Goal: Task Accomplishment & Management: Manage account settings

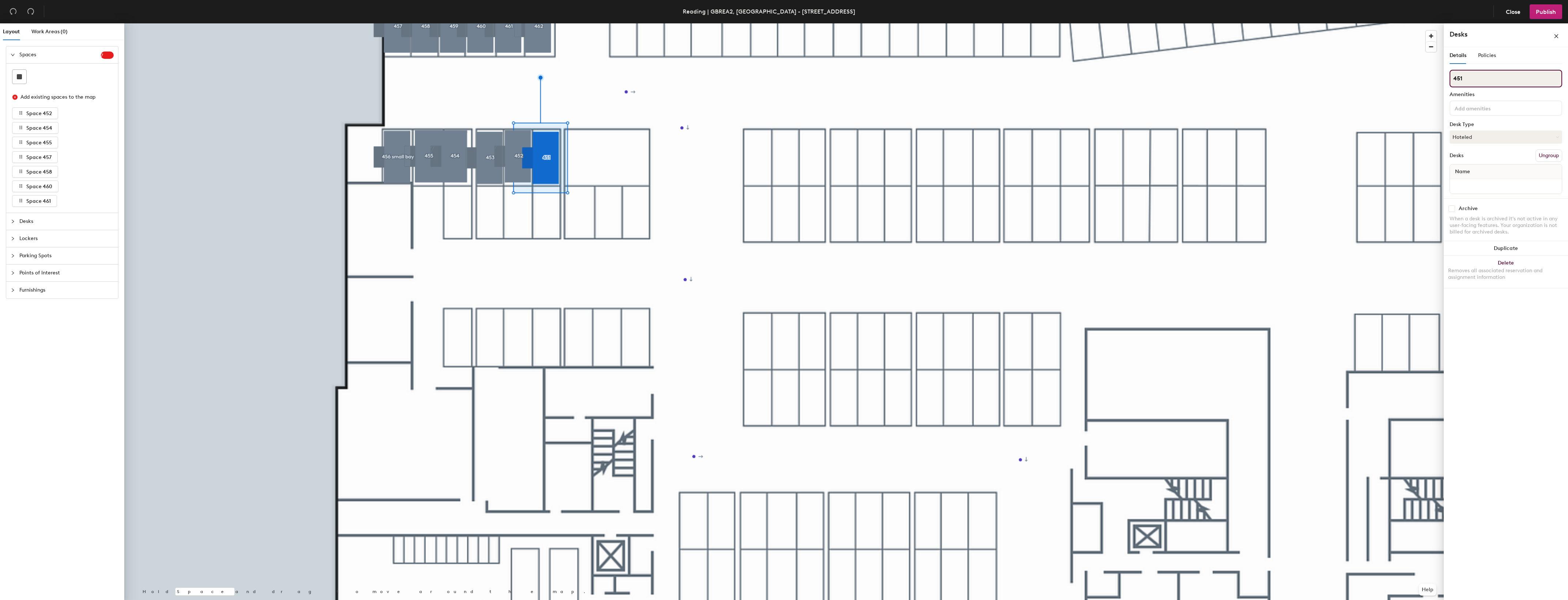
drag, startPoint x: 1457, startPoint y: 78, endPoint x: 1444, endPoint y: 77, distance: 13.0
click at [1444, 77] on div "Details Policies 451 Amenities Desk Type Hoteled Desks Ungroup Name Archive Whe…" at bounding box center [1506, 324] width 124 height 556
click at [1510, 262] on button "Delete Removes all associated reservation and assignment information" at bounding box center [1506, 271] width 124 height 32
click at [1502, 268] on button "Delete Removes all associated reservation and assignment information" at bounding box center [1506, 279] width 124 height 32
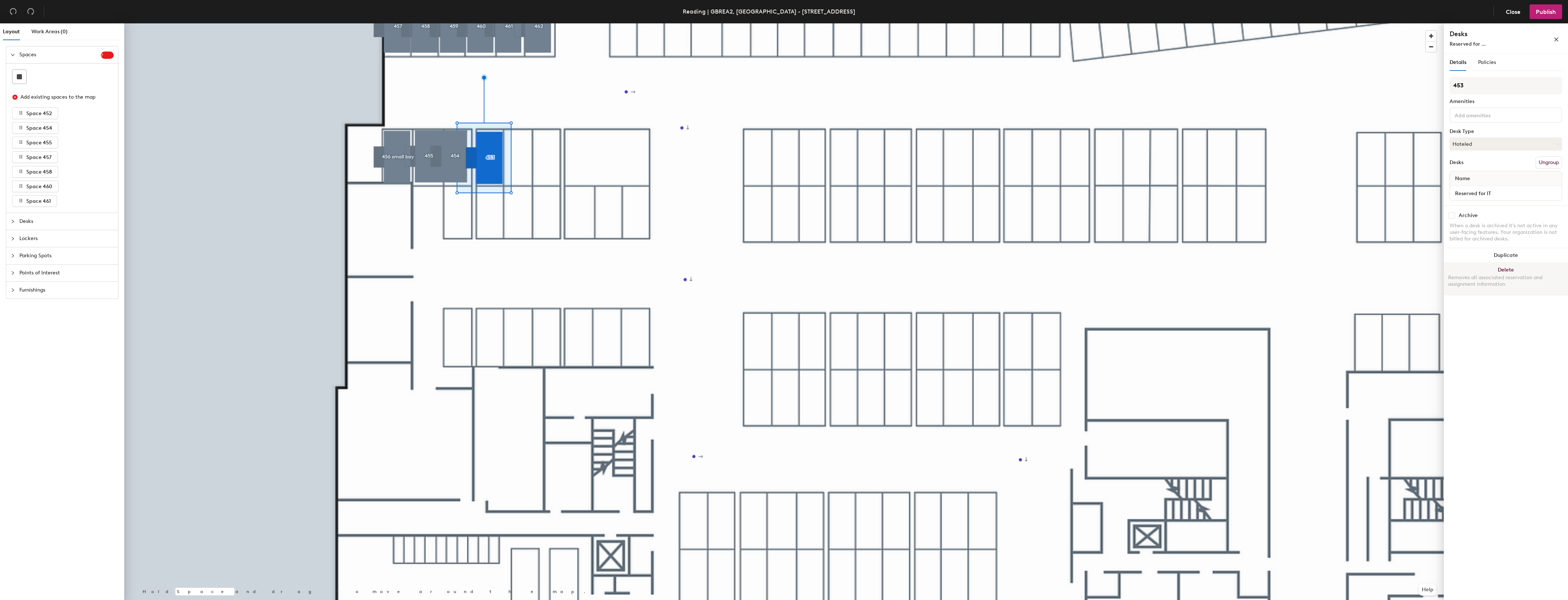
click at [1507, 268] on button "Delete Removes all associated reservation and assignment information" at bounding box center [1506, 279] width 124 height 32
click at [1508, 267] on button "Delete Removes all associated reservation and assignment information" at bounding box center [1506, 279] width 124 height 32
click at [1500, 268] on button "Delete Removes all associated reservation and assignment information" at bounding box center [1506, 279] width 124 height 32
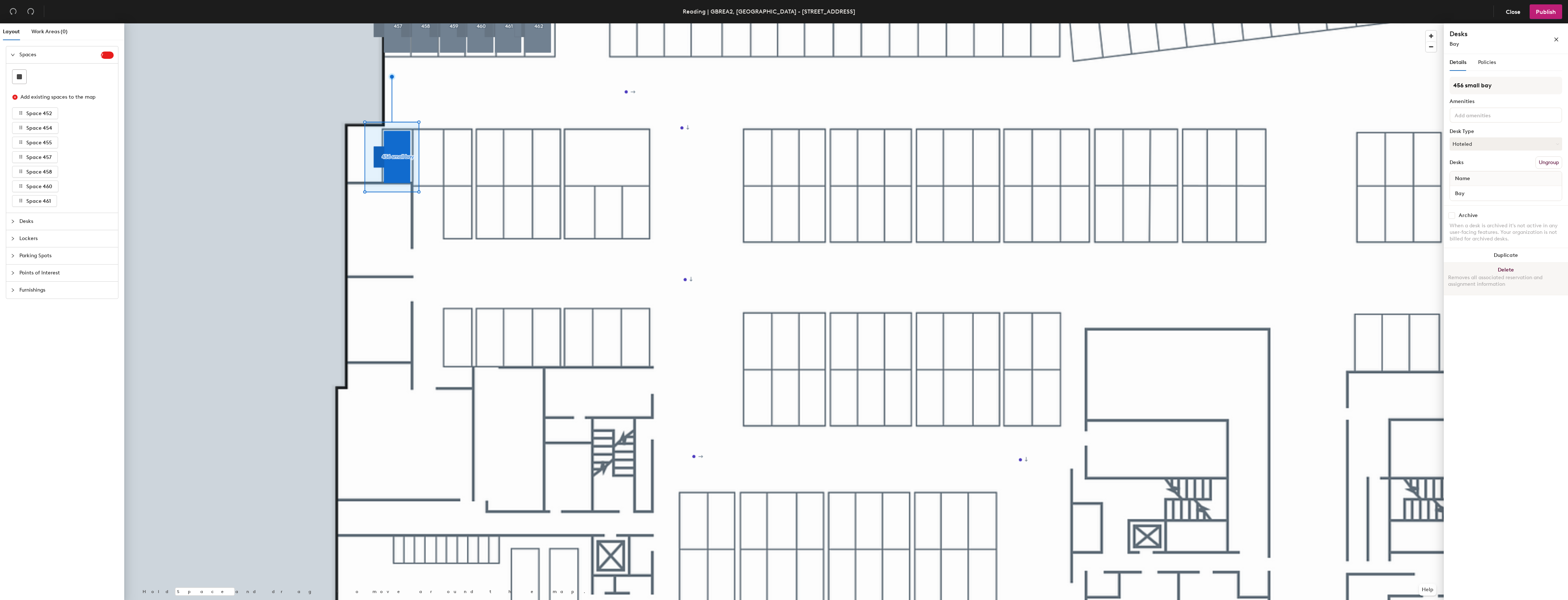
click at [1497, 267] on button "Delete Removes all associated reservation and assignment information" at bounding box center [1506, 279] width 124 height 32
click at [1511, 270] on button "Delete Removes all associated reservation and assignment information" at bounding box center [1506, 279] width 124 height 32
click at [1507, 271] on button "Delete Removes all associated reservation and assignment information" at bounding box center [1506, 279] width 124 height 32
click at [1496, 271] on button "Delete Removes all associated reservation and assignment information" at bounding box center [1506, 279] width 124 height 32
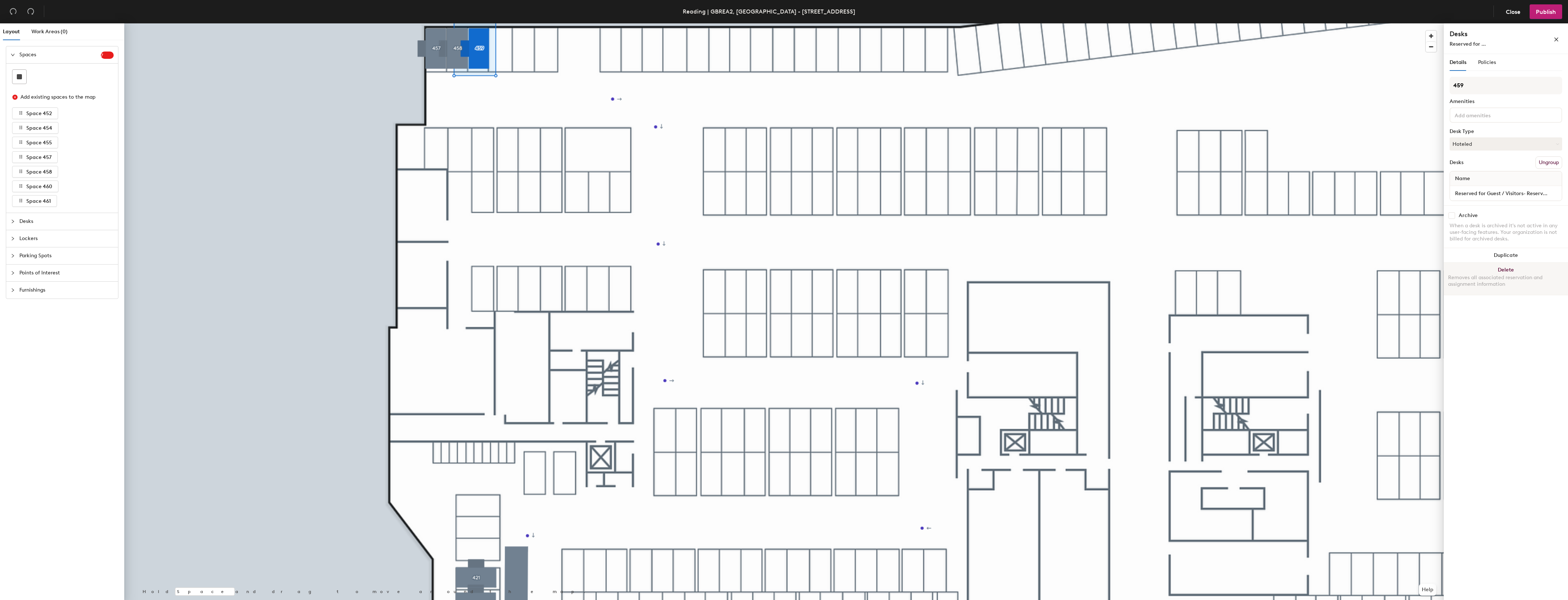
click at [1512, 269] on button "Delete Removes all associated reservation and assignment information" at bounding box center [1506, 279] width 124 height 32
